Goal: Task Accomplishment & Management: Complete application form

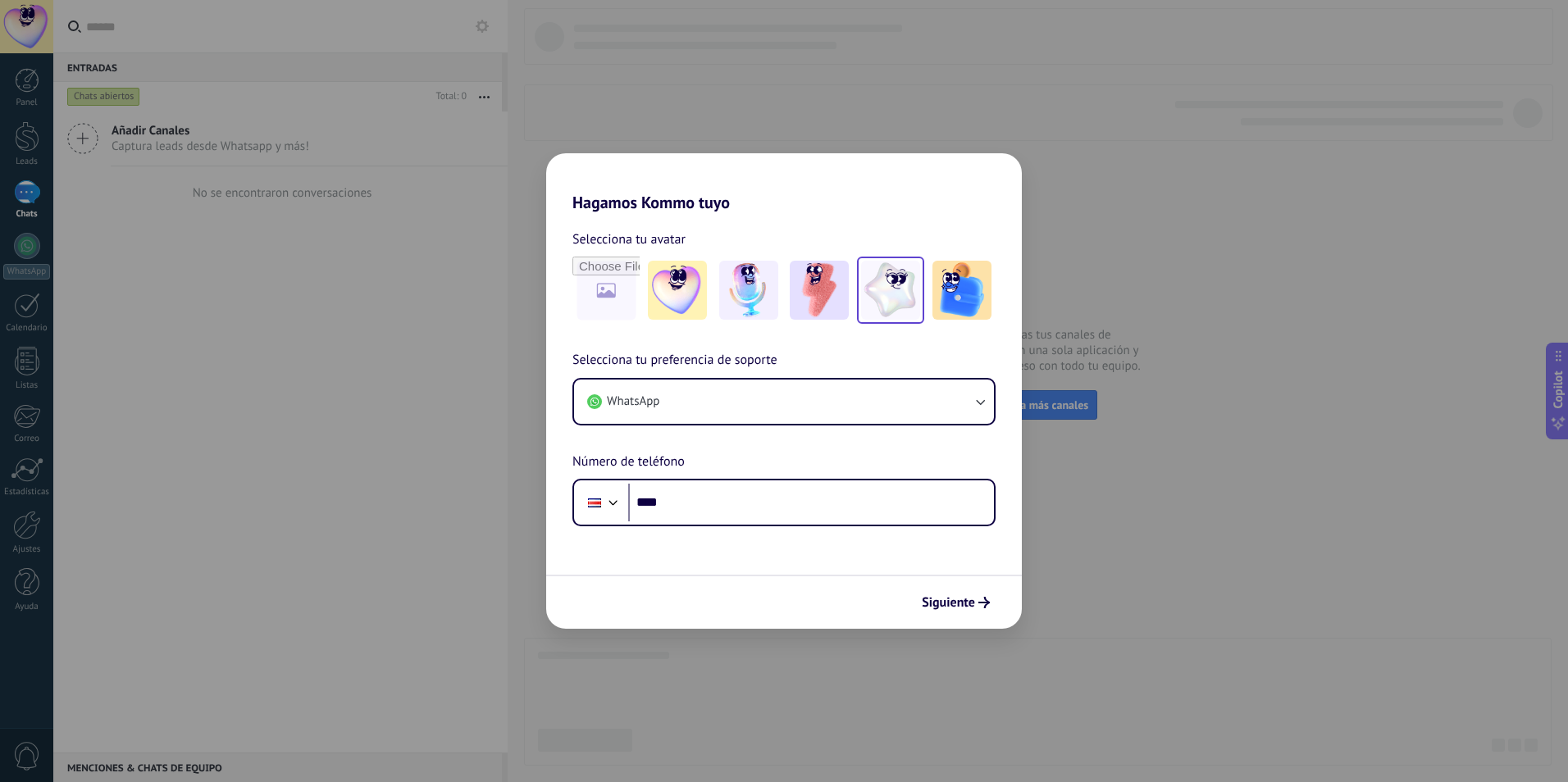
click at [883, 289] on img at bounding box center [891, 291] width 59 height 59
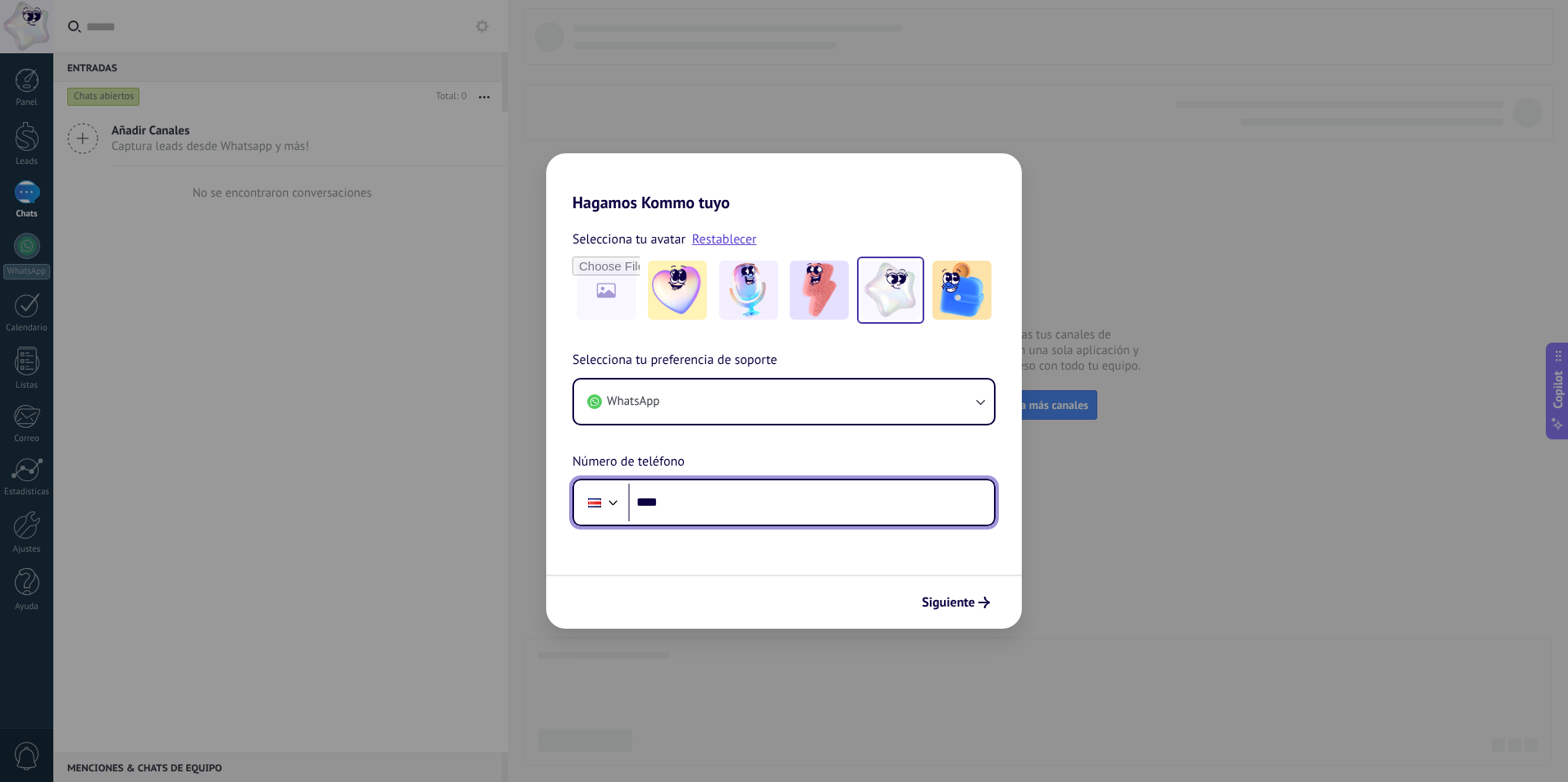
click at [702, 509] on input "****" at bounding box center [811, 502] width 366 height 38
drag, startPoint x: 763, startPoint y: 500, endPoint x: 649, endPoint y: 518, distance: 115.4
click at [636, 508] on input "**********" at bounding box center [811, 502] width 366 height 38
type input "**********"
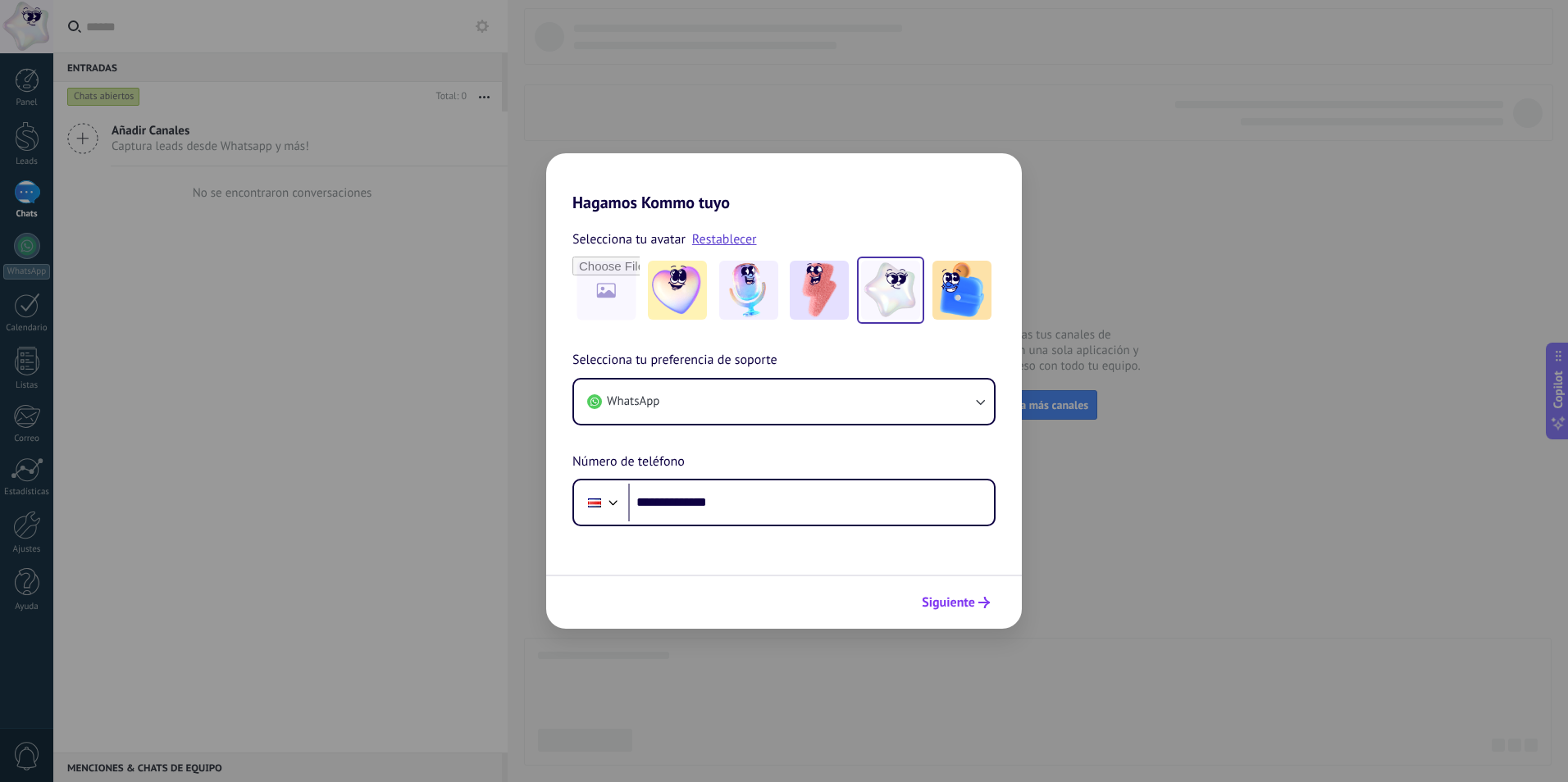
click at [959, 600] on span "Siguiente" at bounding box center [948, 602] width 53 height 11
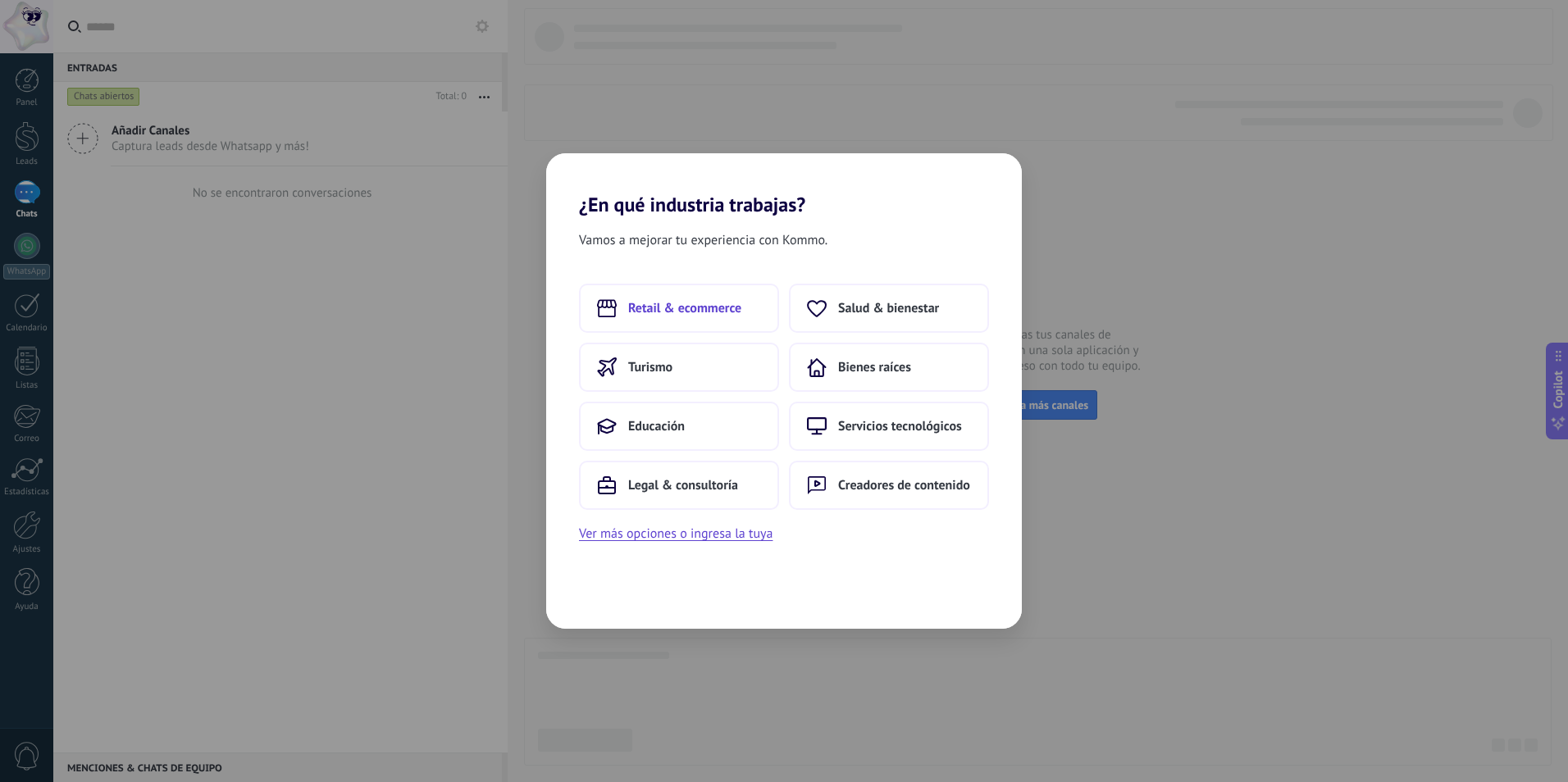
click at [652, 305] on span "Retail & ecommerce" at bounding box center [685, 308] width 113 height 17
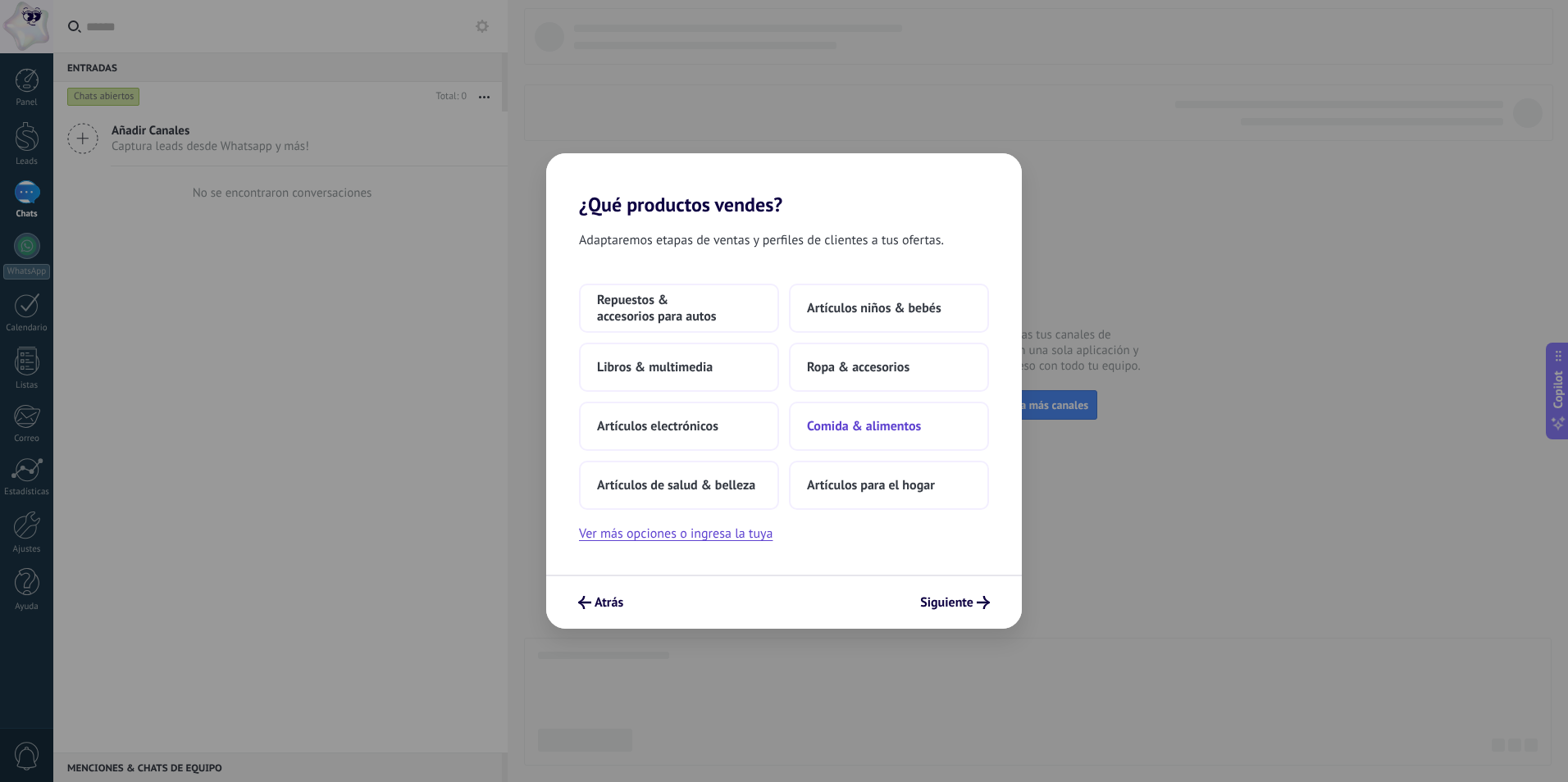
click at [840, 424] on span "Comida & alimentos" at bounding box center [864, 426] width 114 height 17
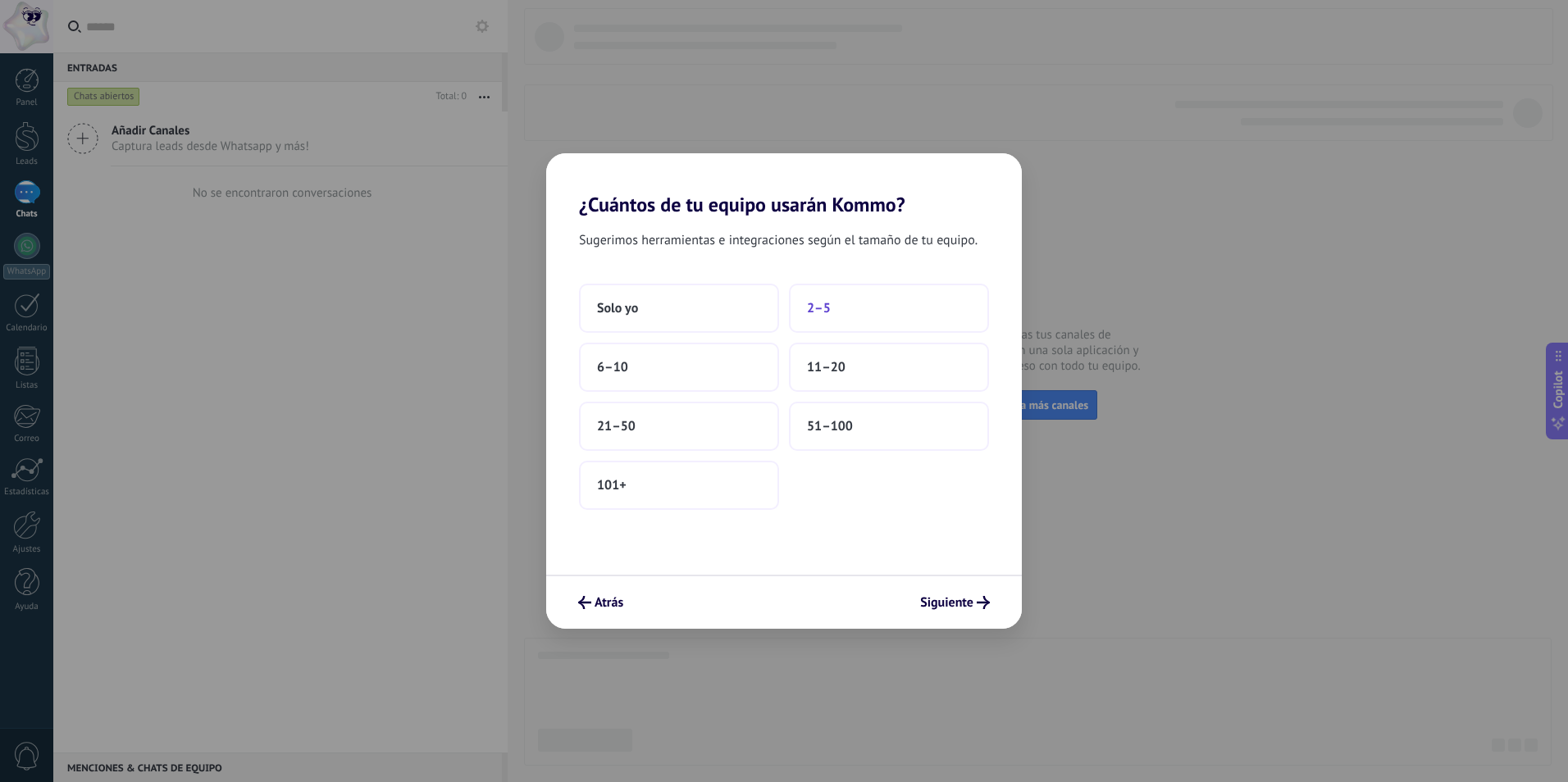
click at [823, 311] on span "2–5" at bounding box center [818, 308] width 24 height 17
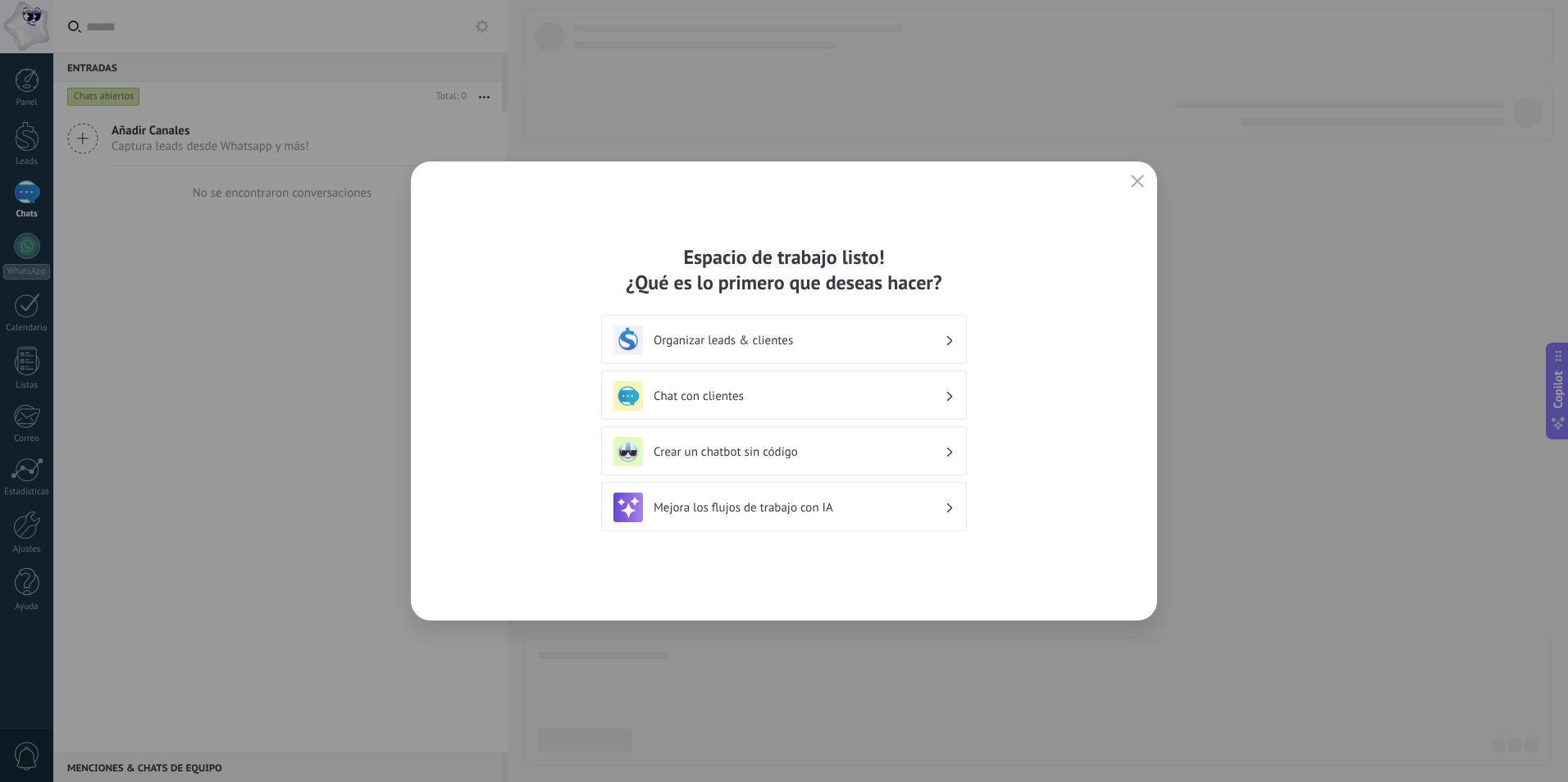
click at [894, 394] on h3 "Chat con clientes" at bounding box center [799, 396] width 291 height 16
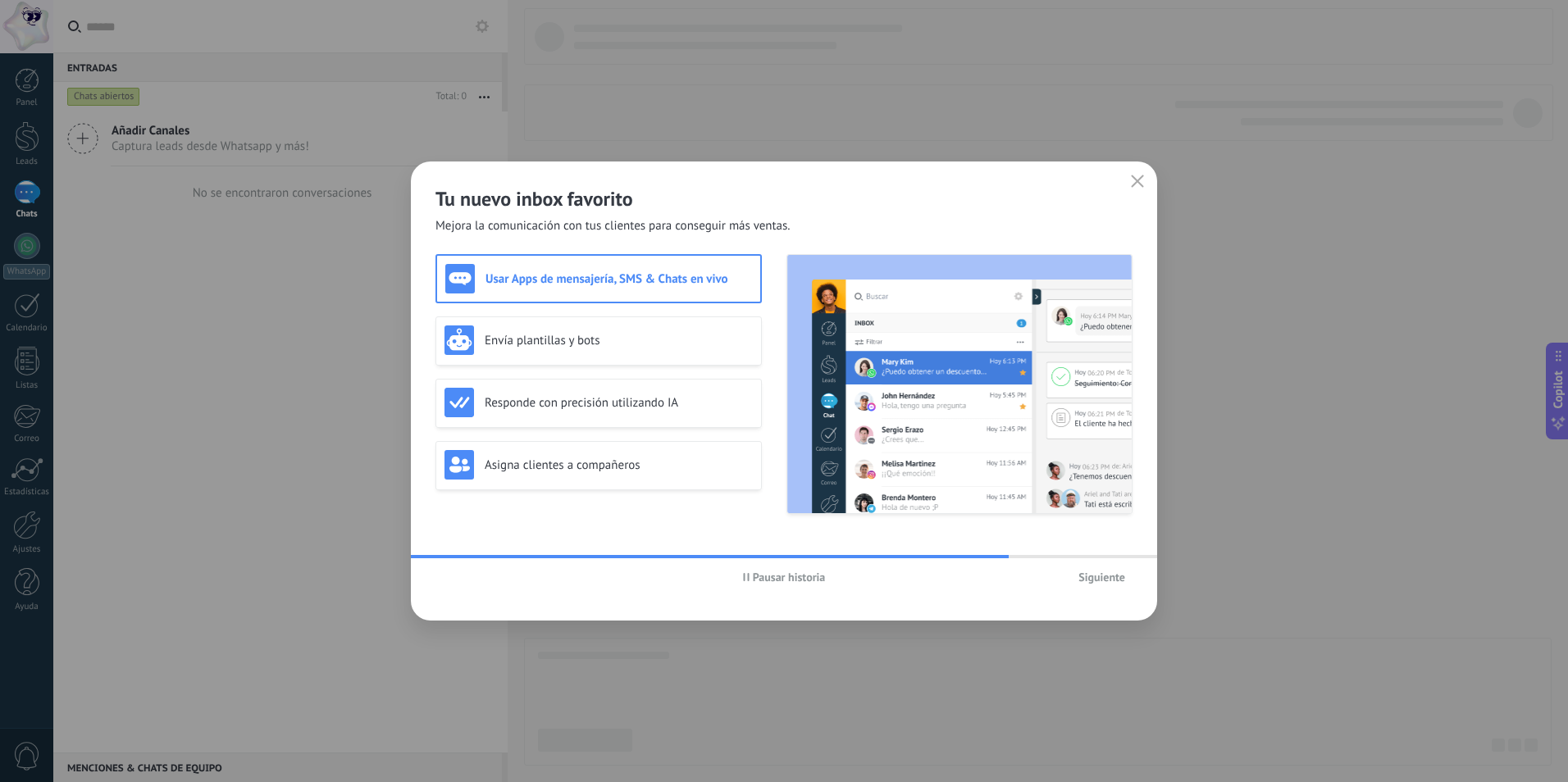
click at [1084, 576] on span "Siguiente" at bounding box center [1102, 577] width 47 height 11
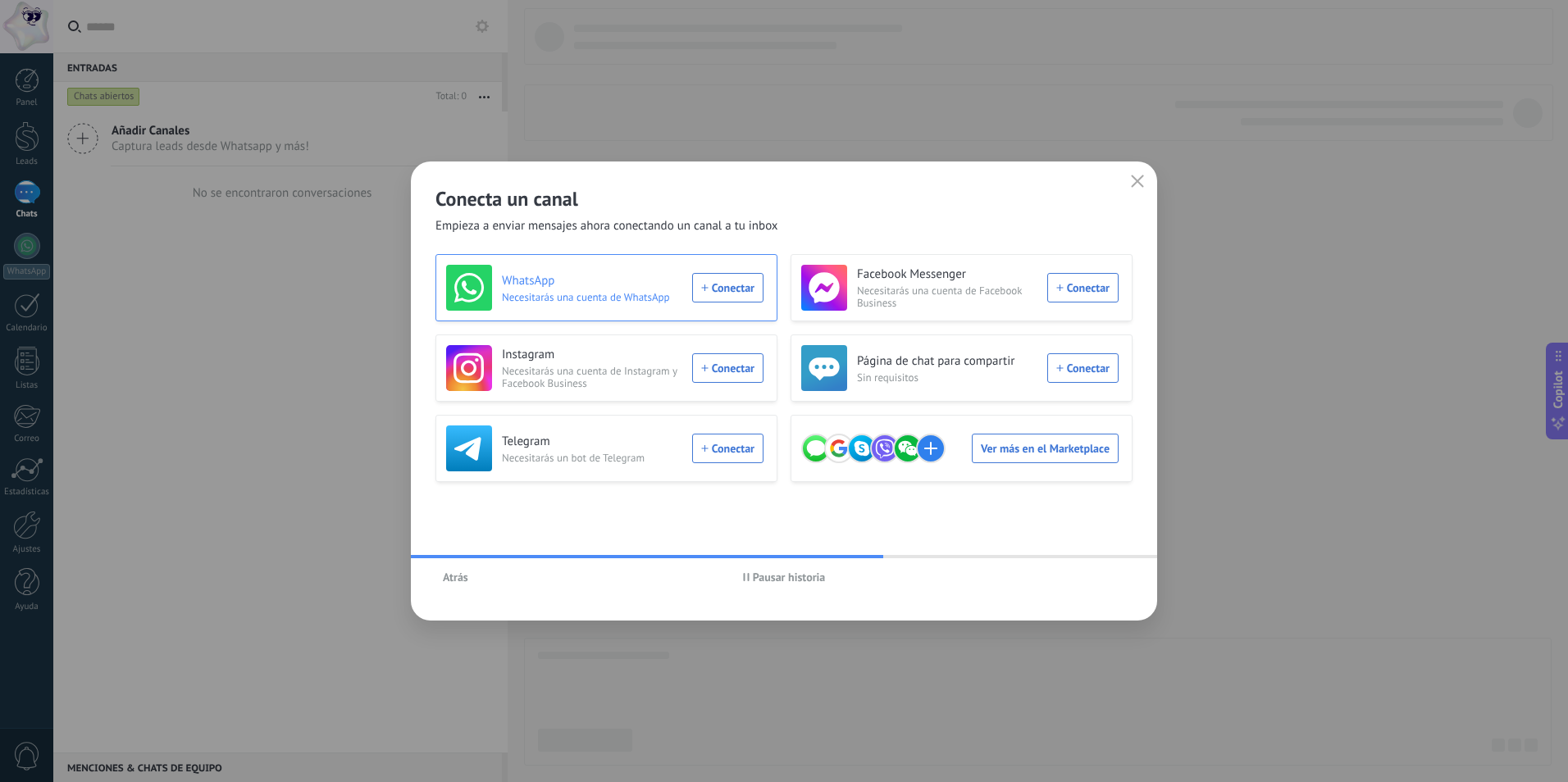
click at [718, 290] on div "WhatsApp Necesitarás una cuenta de WhatsApp Conectar" at bounding box center [605, 288] width 318 height 46
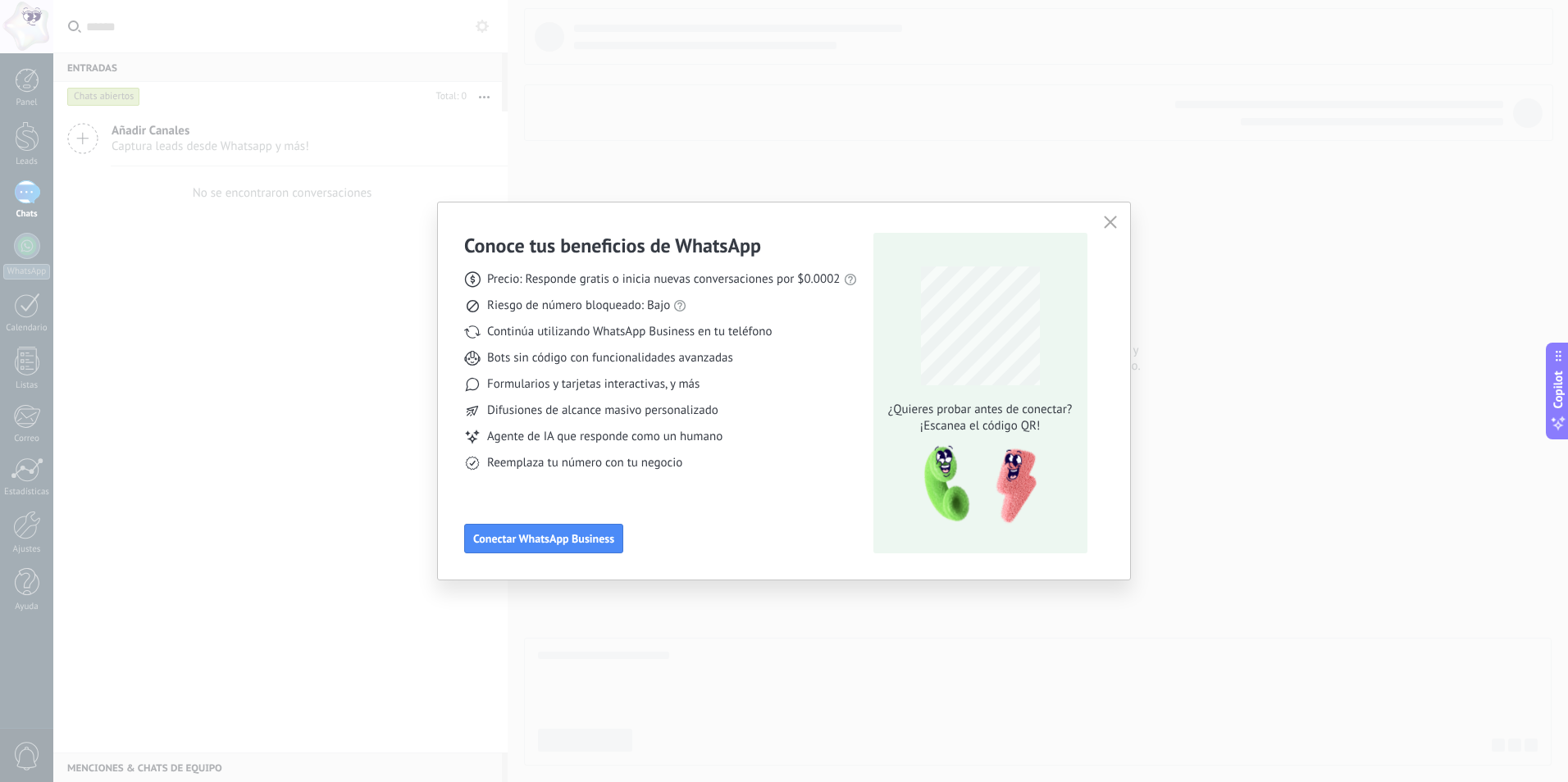
drag, startPoint x: 990, startPoint y: 216, endPoint x: 947, endPoint y: 226, distance: 44.1
click at [947, 226] on div "Conoce tus beneficios de WhatsApp Precio: Responde gratis o inicia nuevas conve…" at bounding box center [784, 391] width 692 height 377
click at [1106, 222] on icon "button" at bounding box center [1110, 222] width 13 height 13
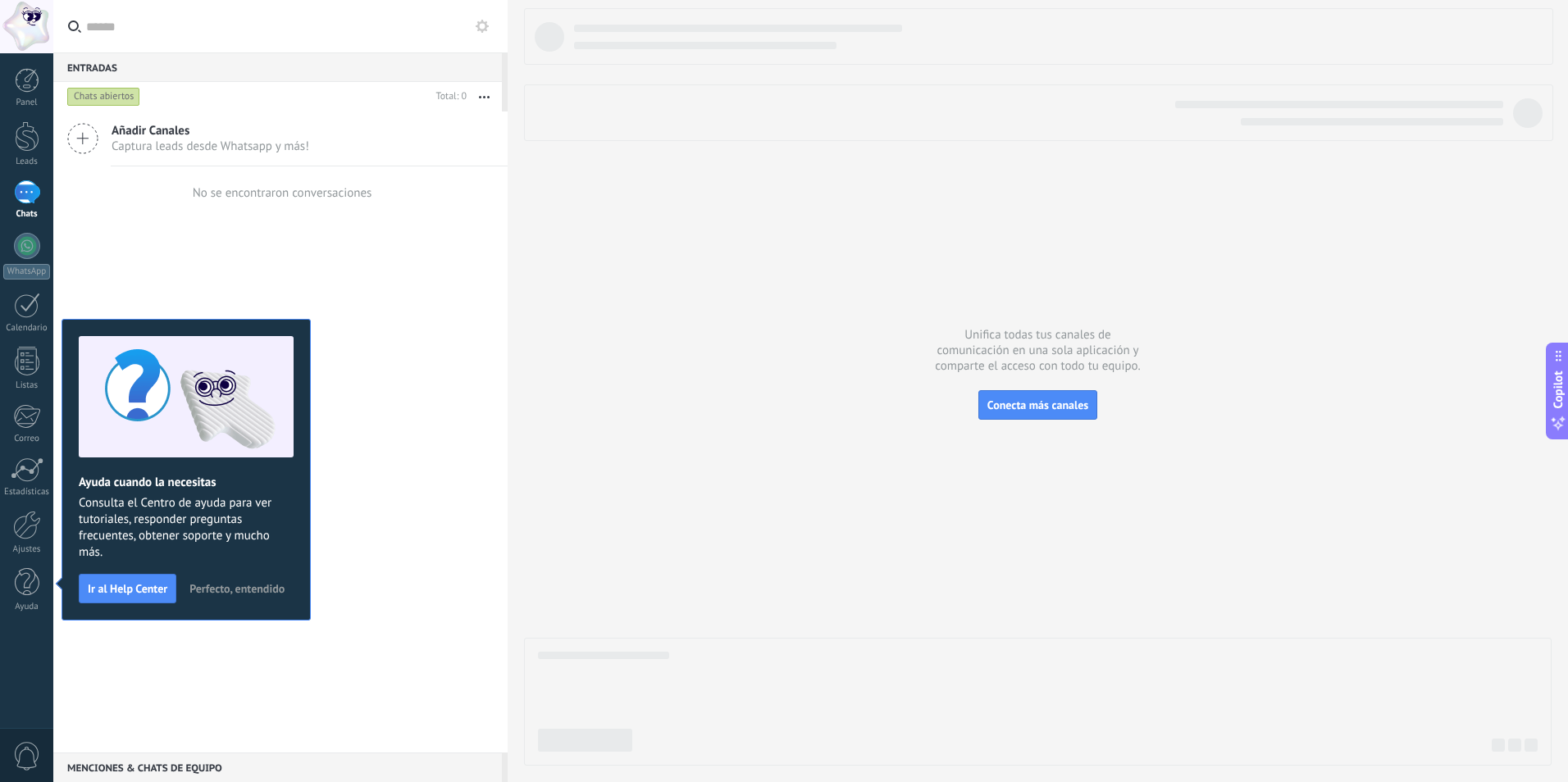
click at [30, 200] on div at bounding box center [27, 192] width 26 height 24
click at [258, 592] on span "Perfecto, entendido" at bounding box center [236, 588] width 95 height 11
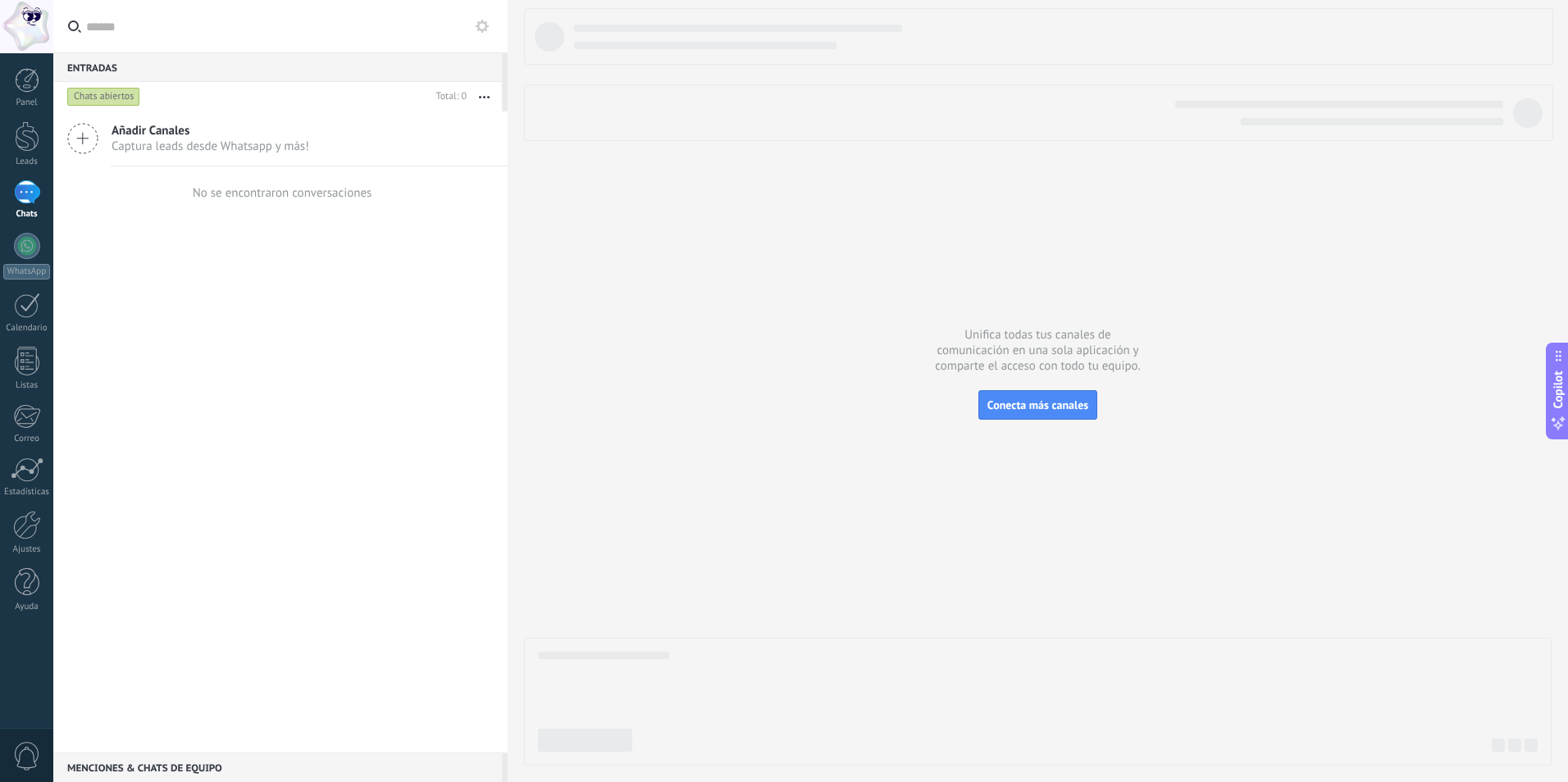
click at [31, 194] on div at bounding box center [27, 192] width 26 height 24
click at [24, 247] on div at bounding box center [27, 246] width 26 height 26
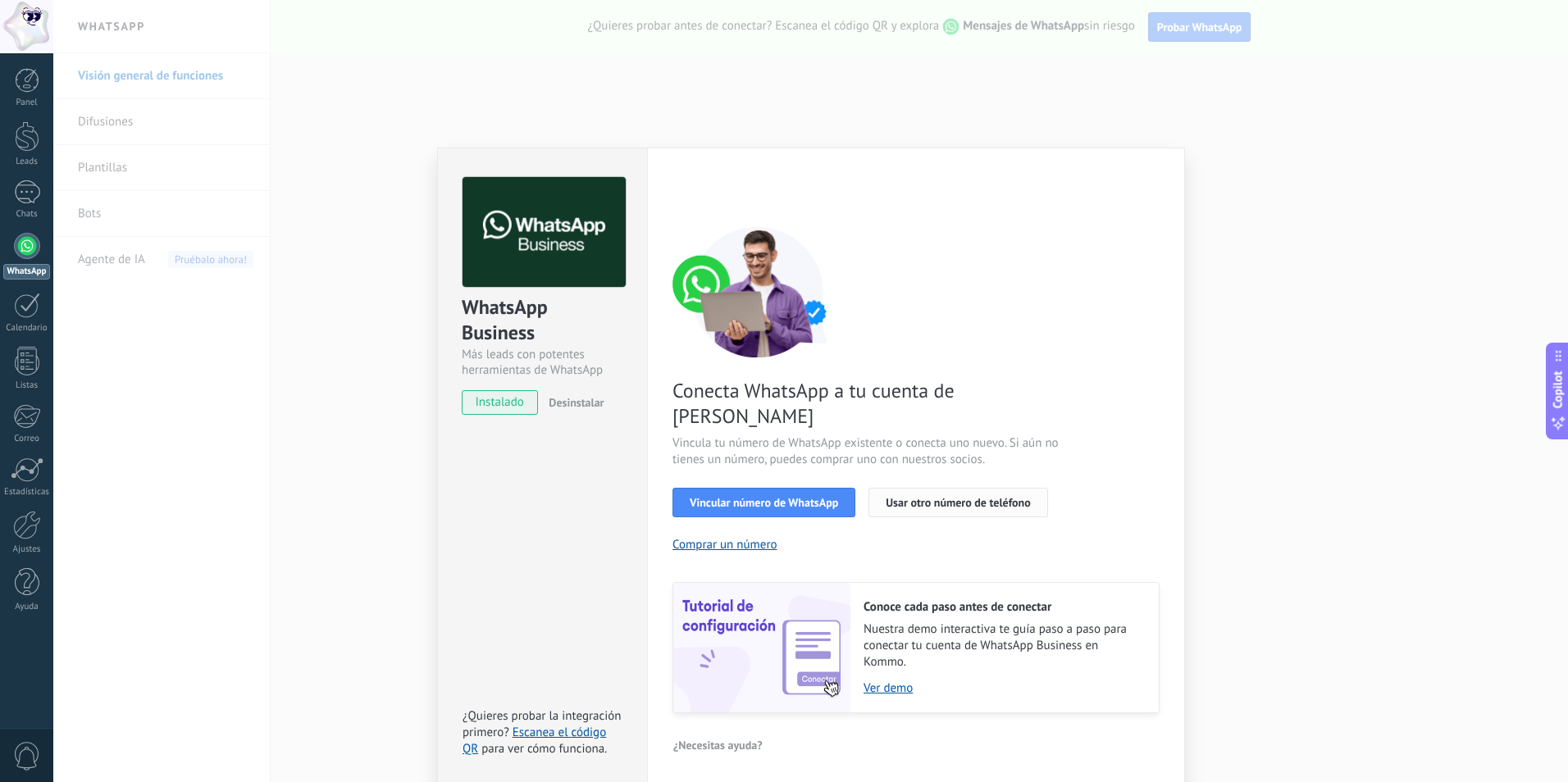
click at [901, 497] on span "Usar otro número de teléfono" at bounding box center [957, 502] width 144 height 11
click at [780, 497] on span "Vincular número de WhatsApp" at bounding box center [763, 502] width 148 height 11
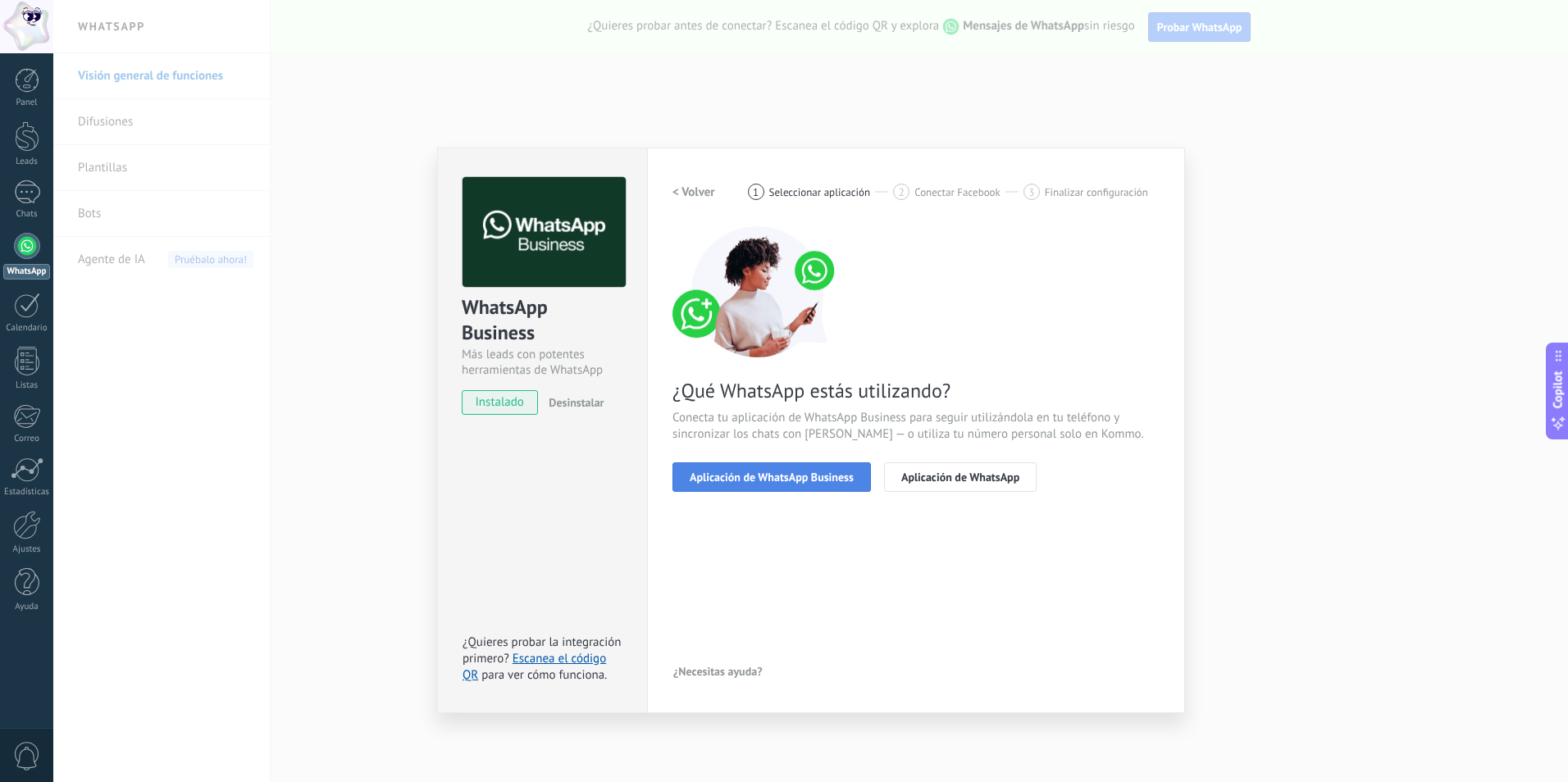
click at [774, 479] on span "Aplicación de WhatsApp Business" at bounding box center [771, 477] width 164 height 11
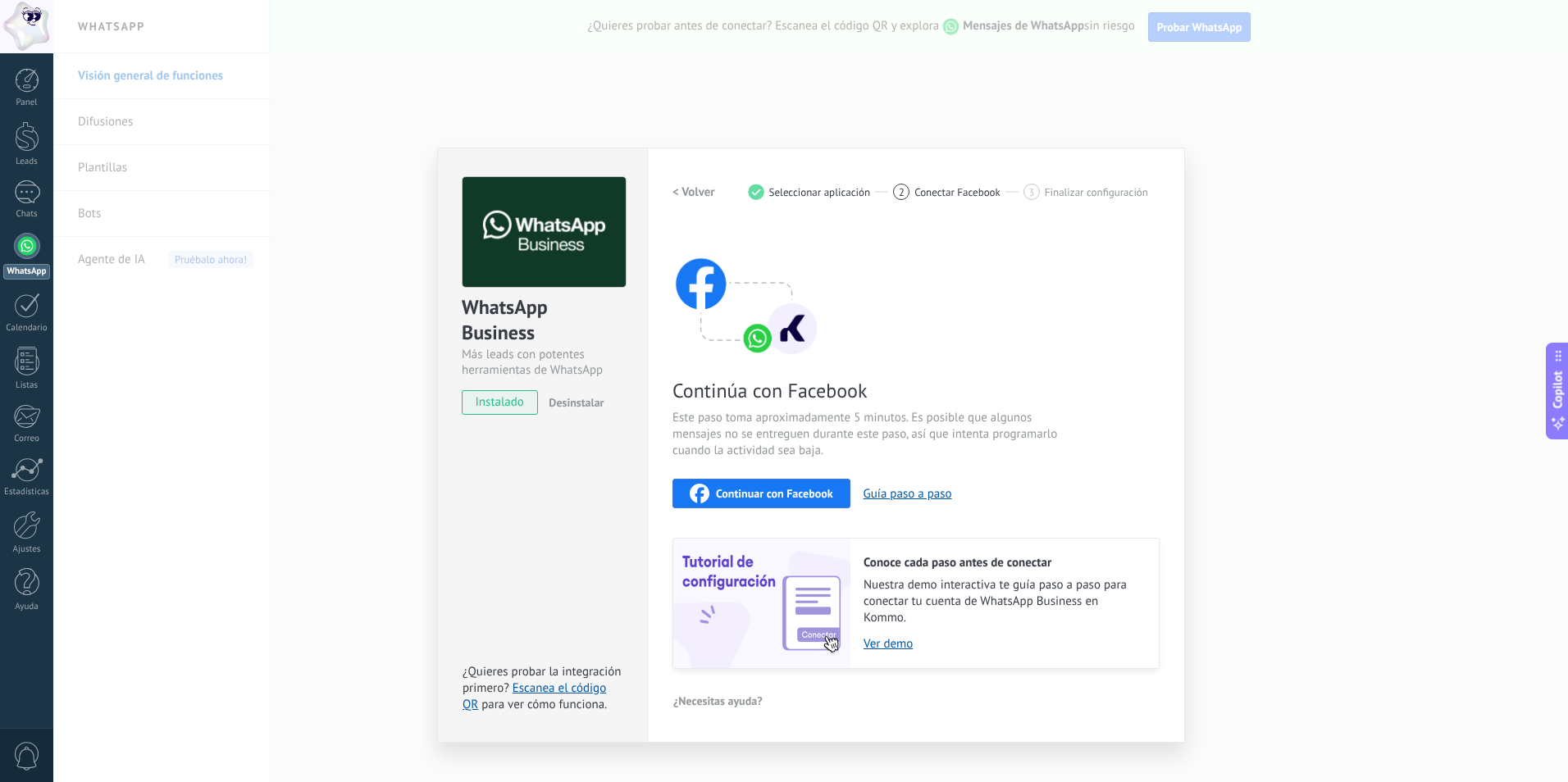
click at [1181, 165] on div "Configuraciones Autorizaciones This tab logs the users who have granted integra…" at bounding box center [915, 445] width 538 height 595
click at [617, 109] on div "WhatsApp Business Más leads con potentes herramientas de WhatsApp instalado Des…" at bounding box center [811, 391] width 1515 height 782
